Goal: Task Accomplishment & Management: Use online tool/utility

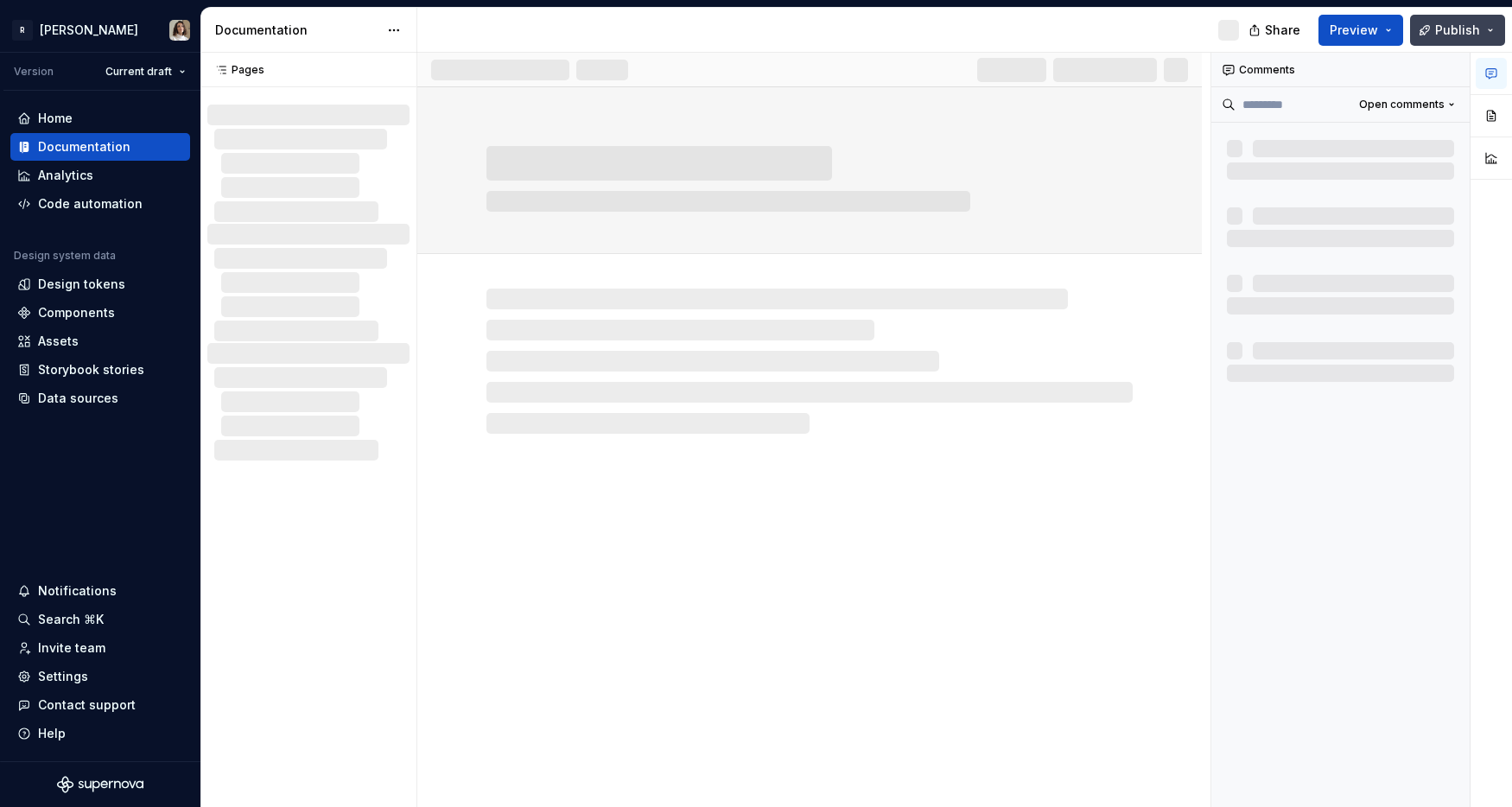
click at [1488, 26] on button "Publish" at bounding box center [1458, 30] width 95 height 31
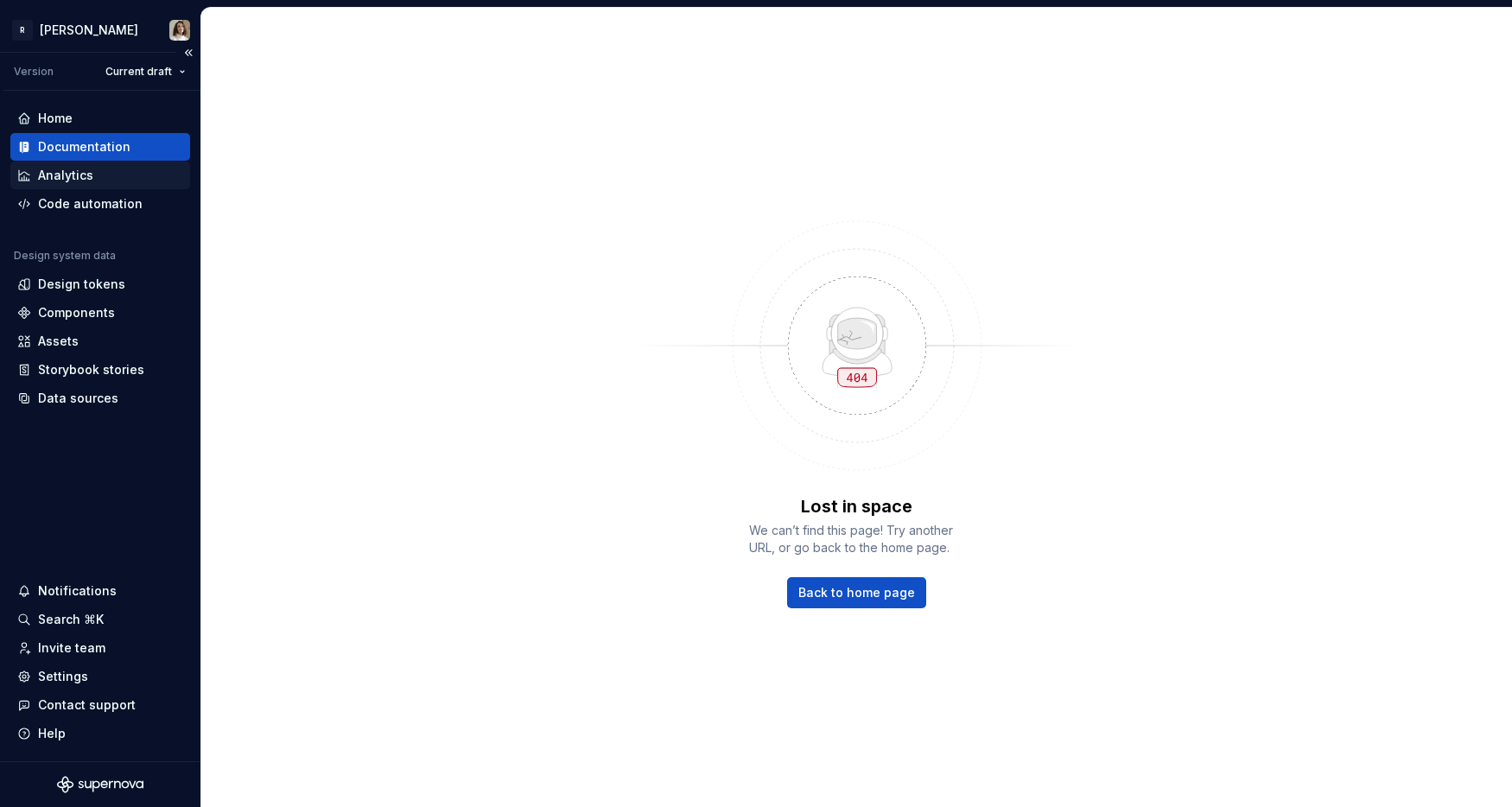
click at [86, 176] on div "Analytics" at bounding box center [65, 175] width 55 height 17
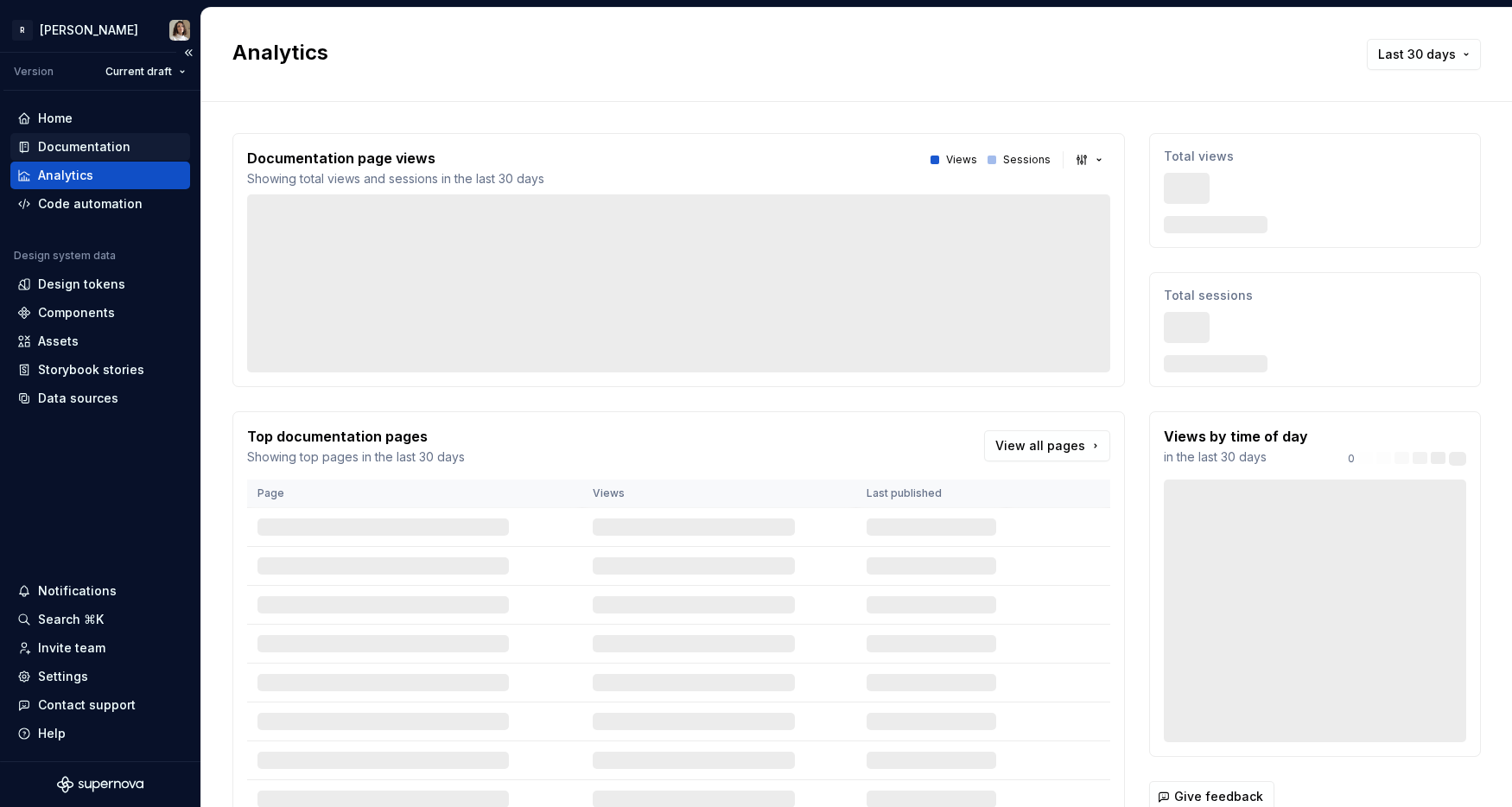
click at [86, 150] on div "Documentation" at bounding box center [84, 146] width 93 height 17
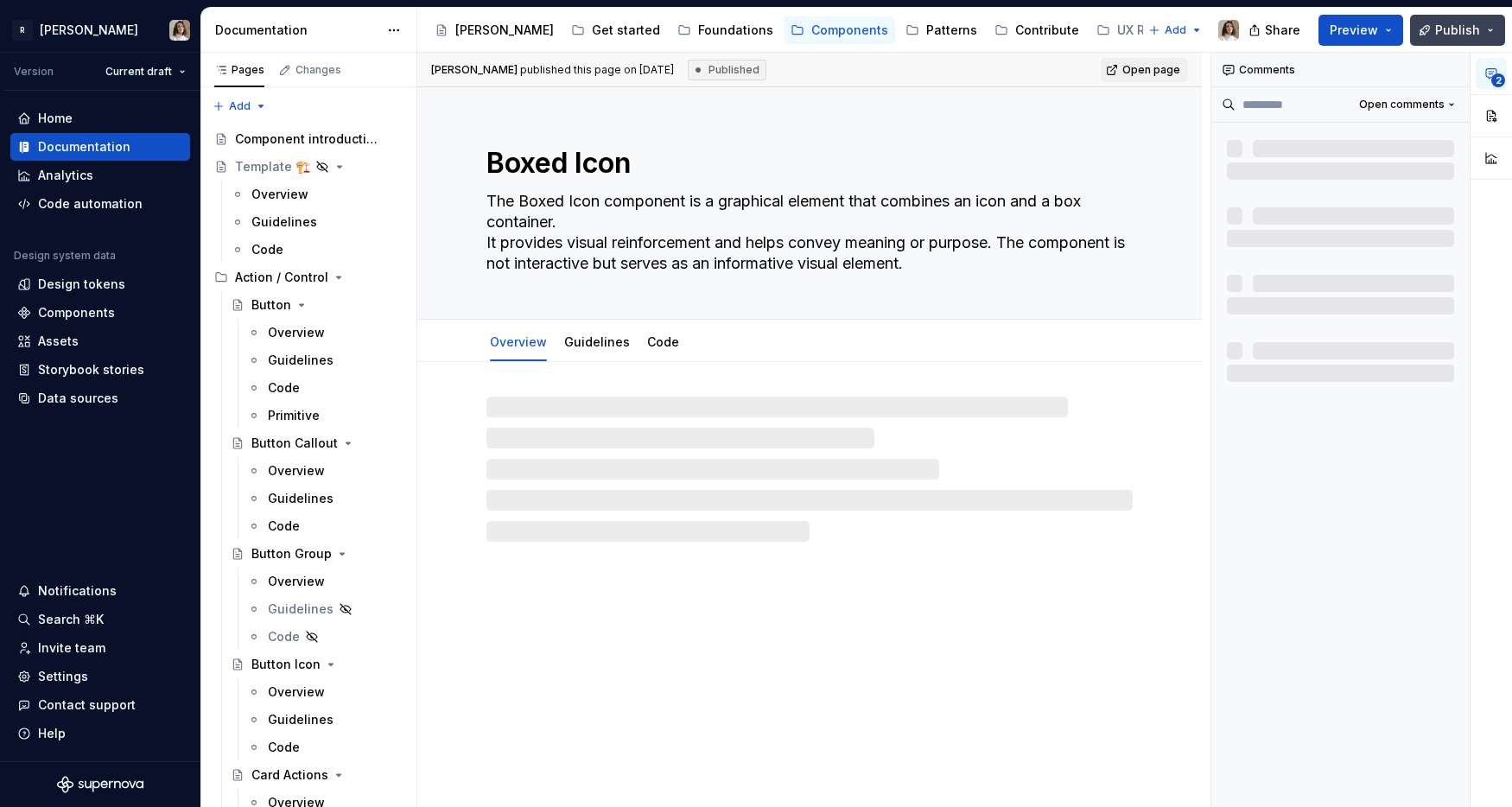
click at [1463, 25] on span "Publish" at bounding box center [1457, 30] width 44 height 17
type textarea "*"
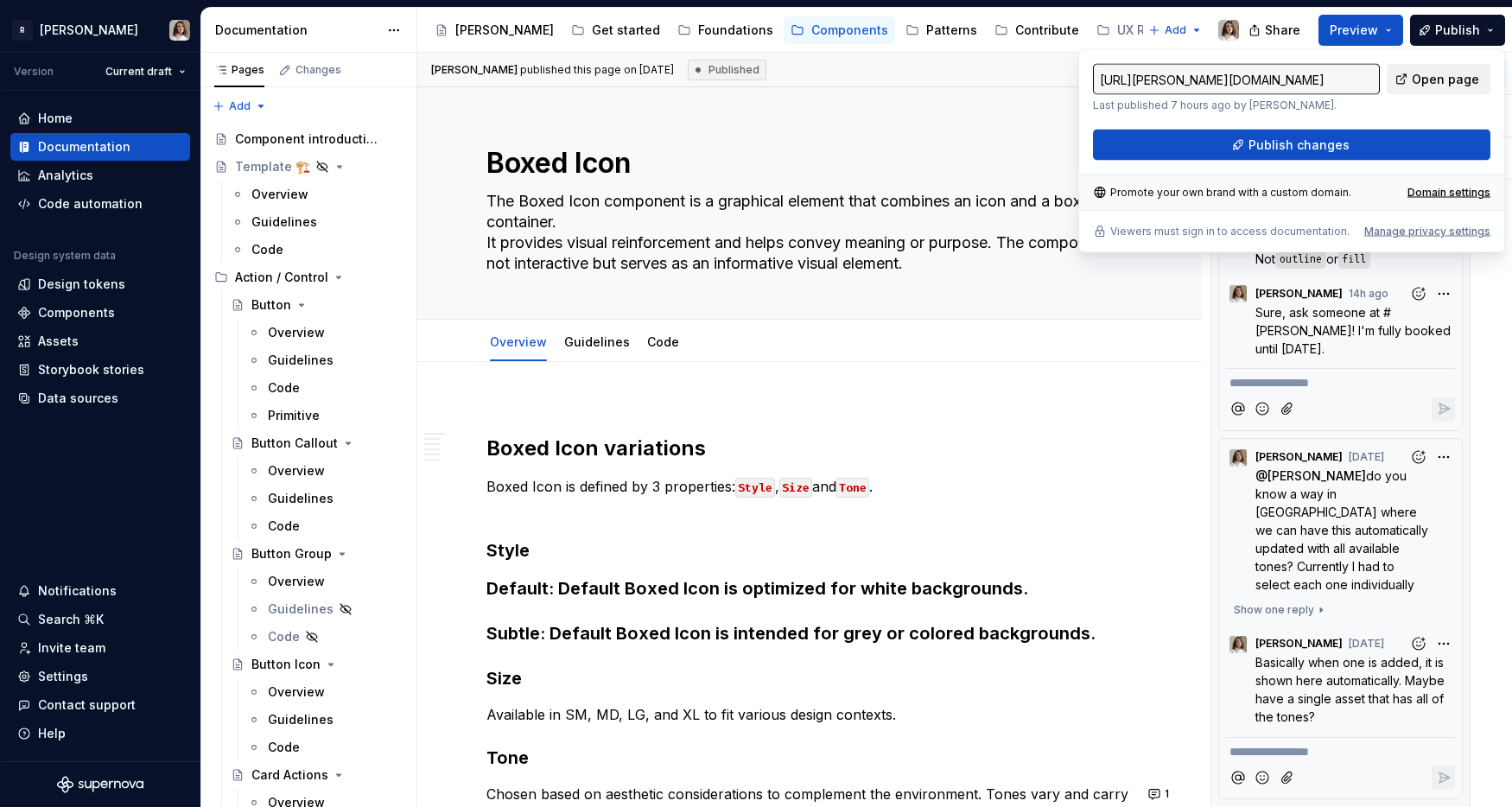
click at [1431, 68] on link "Open page" at bounding box center [1438, 79] width 104 height 31
